Goal: Task Accomplishment & Management: Complete application form

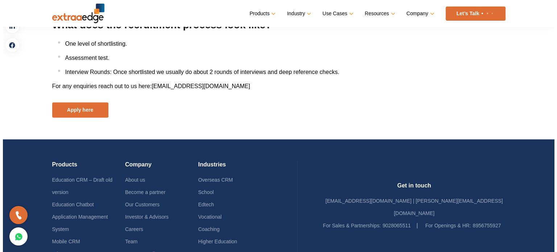
scroll to position [965, 0]
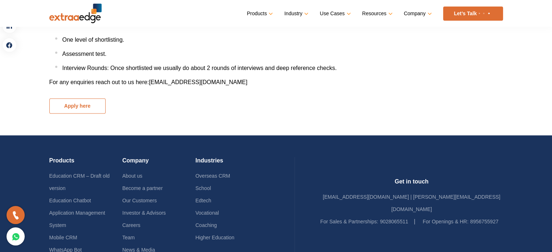
click at [72, 110] on button "Apply here" at bounding box center [77, 105] width 56 height 15
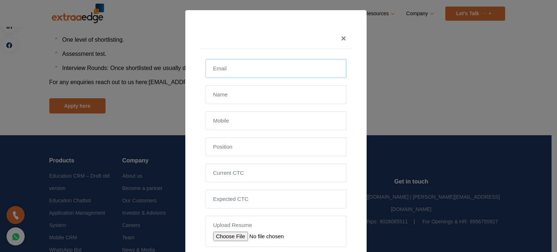
click at [241, 67] on input "email" at bounding box center [276, 68] width 141 height 19
type input "[EMAIL_ADDRESS][DOMAIN_NAME]"
type input "[PERSON_NAME]"
type input "[PHONE_NUMBER]"
click at [250, 145] on input "text" at bounding box center [276, 146] width 141 height 19
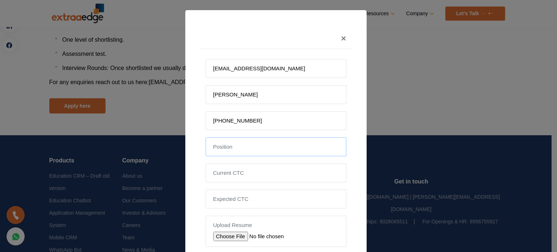
type input "S"
click at [235, 148] on input "Functional Tester" at bounding box center [276, 146] width 141 height 19
type input "Functional/ manual Tester"
click at [226, 176] on input "tel" at bounding box center [276, 173] width 141 height 19
type input "12"
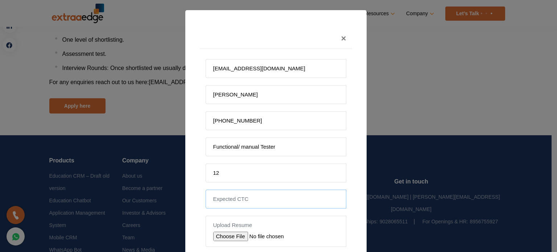
click at [226, 197] on input "tel" at bounding box center [276, 199] width 141 height 19
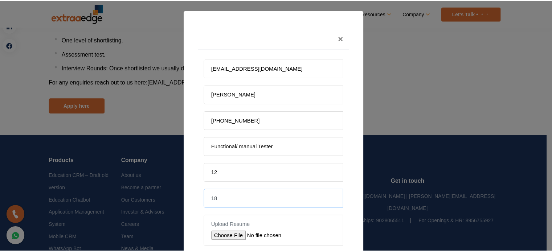
scroll to position [57, 0]
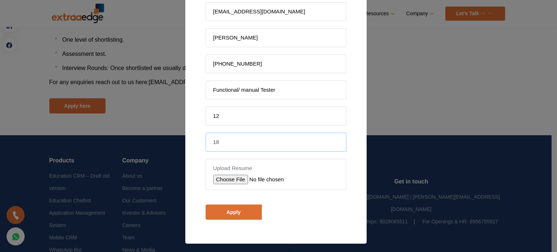
type input "18"
click at [227, 178] on input "file" at bounding box center [264, 179] width 103 height 9
type input "C:\fakepath\Resume.pdf"
click at [229, 210] on input "Apply" at bounding box center [234, 212] width 56 height 15
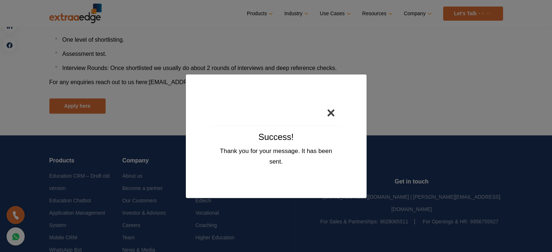
click at [333, 112] on button "×" at bounding box center [331, 113] width 20 height 26
